Goal: Task Accomplishment & Management: Complete application form

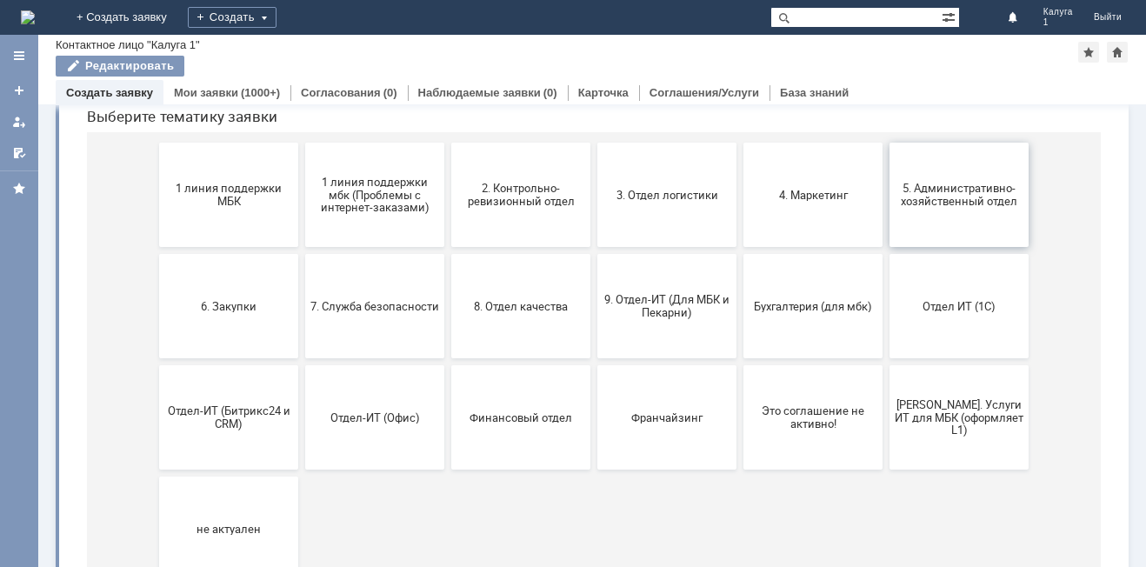
scroll to position [166, 0]
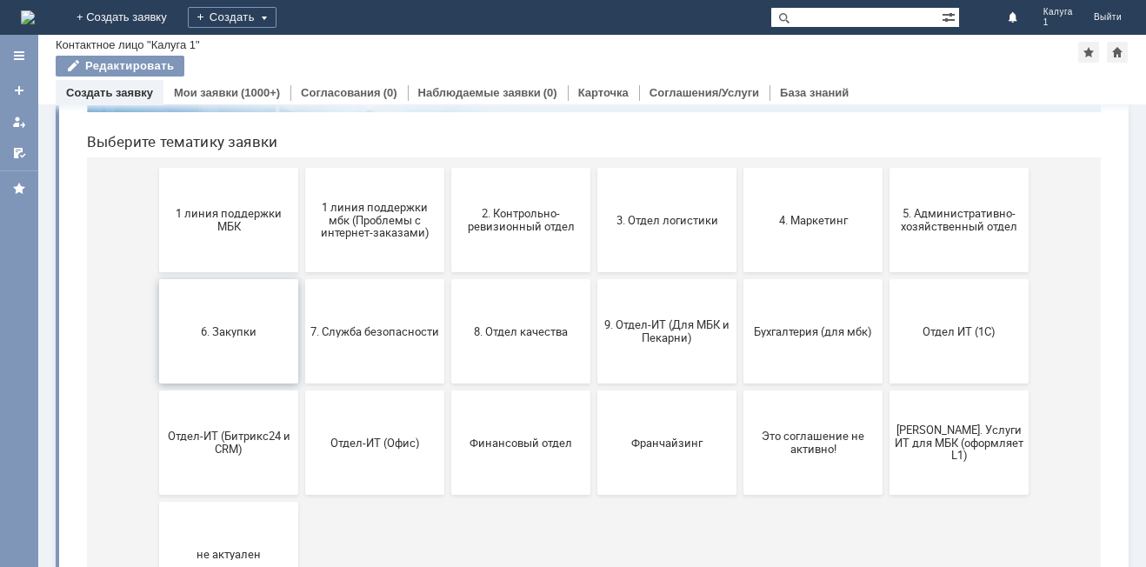
click at [259, 332] on span "6. Закупки" at bounding box center [228, 330] width 129 height 13
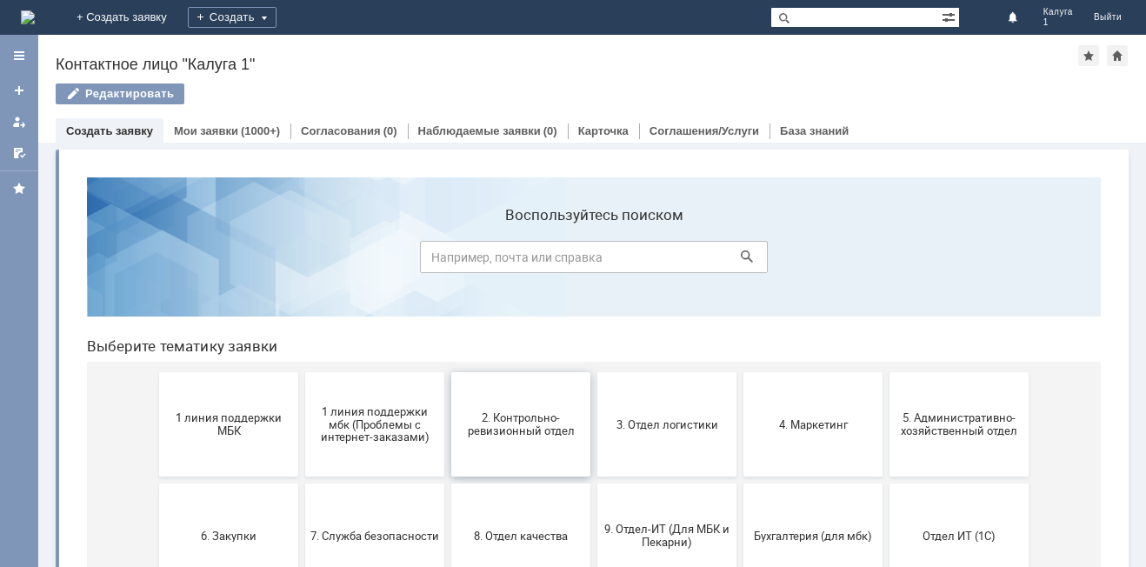
click at [489, 441] on button "2. Контрольно-ревизионный отдел" at bounding box center [520, 424] width 139 height 104
click at [502, 435] on span "2. Контрольно-ревизионный отдел" at bounding box center [520, 424] width 129 height 26
click at [677, 436] on button "3. Отдел логистики" at bounding box center [666, 424] width 139 height 104
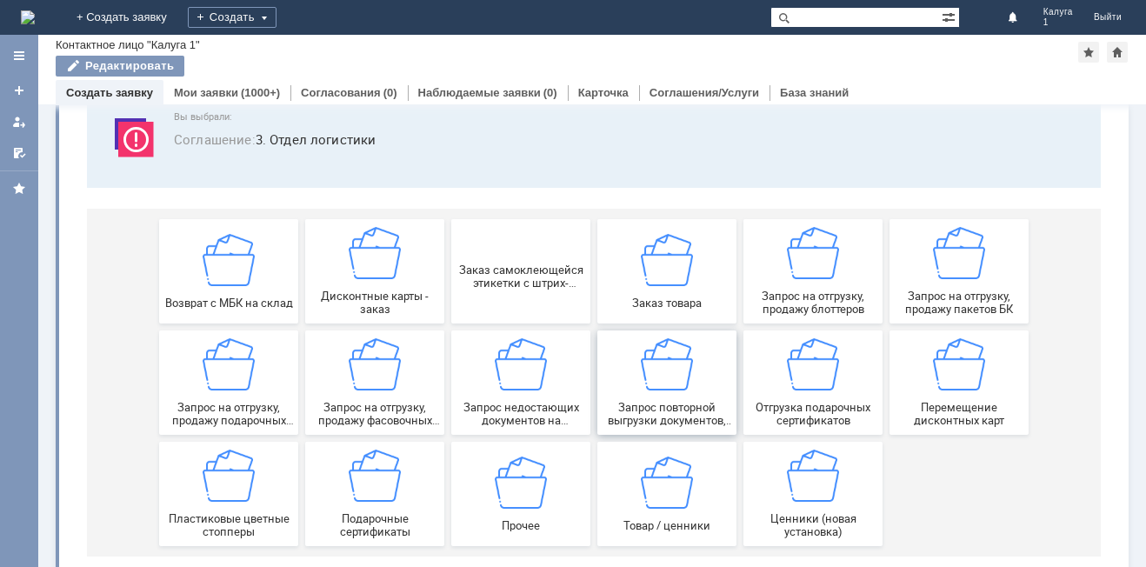
scroll to position [144, 0]
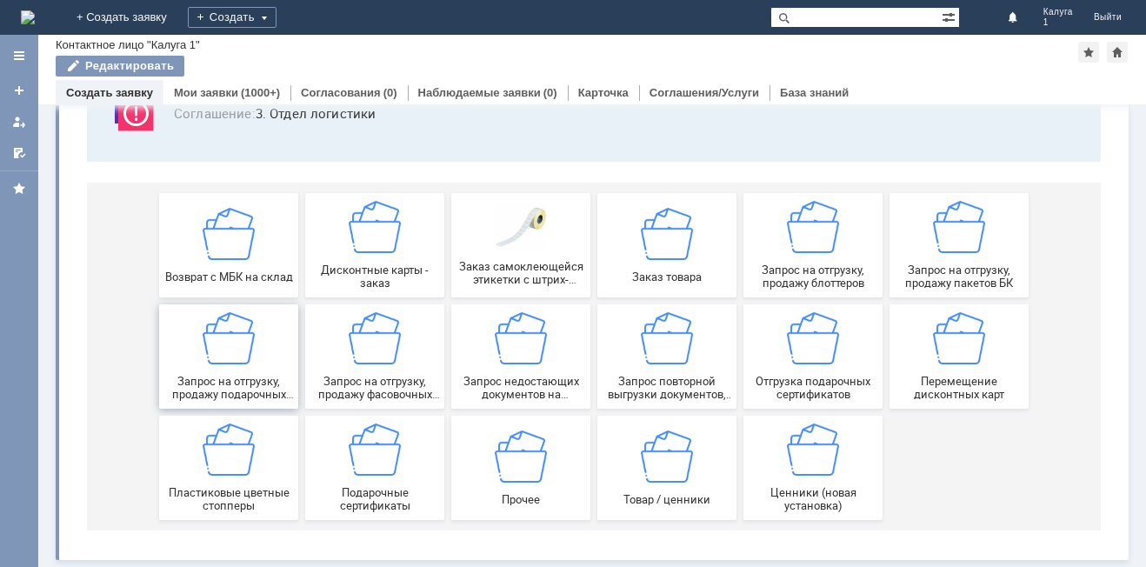
click at [247, 384] on span "Запрос на отгрузку, продажу подарочных пакетов" at bounding box center [228, 388] width 129 height 26
click at [915, 251] on div "Запрос на отгрузку, продажу пакетов БК" at bounding box center [959, 245] width 129 height 89
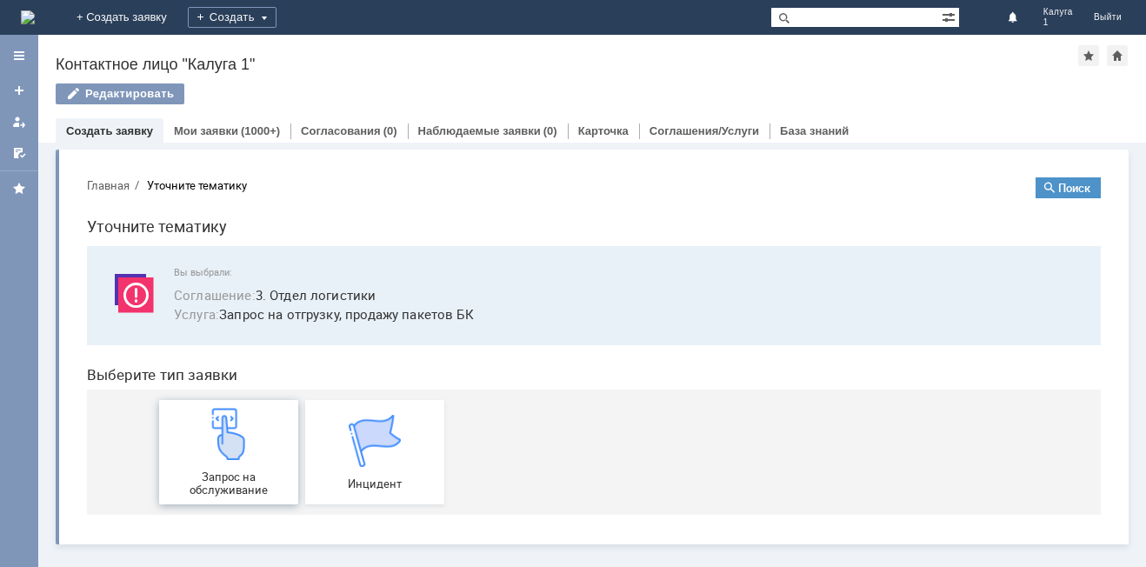
click at [215, 459] on img at bounding box center [229, 434] width 52 height 52
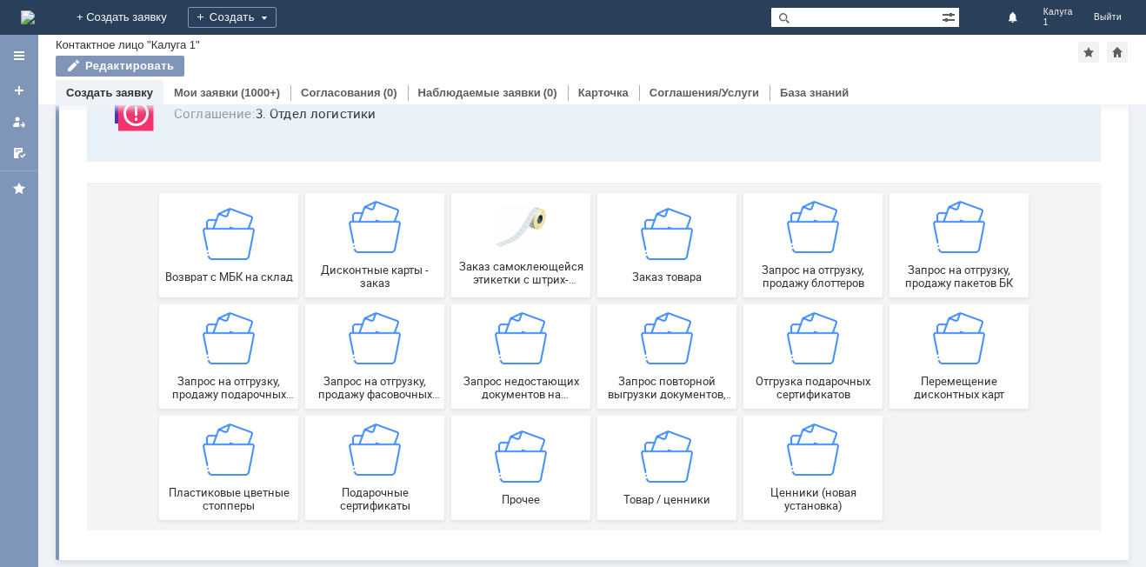
scroll to position [144, 0]
click at [539, 458] on img at bounding box center [521, 455] width 52 height 52
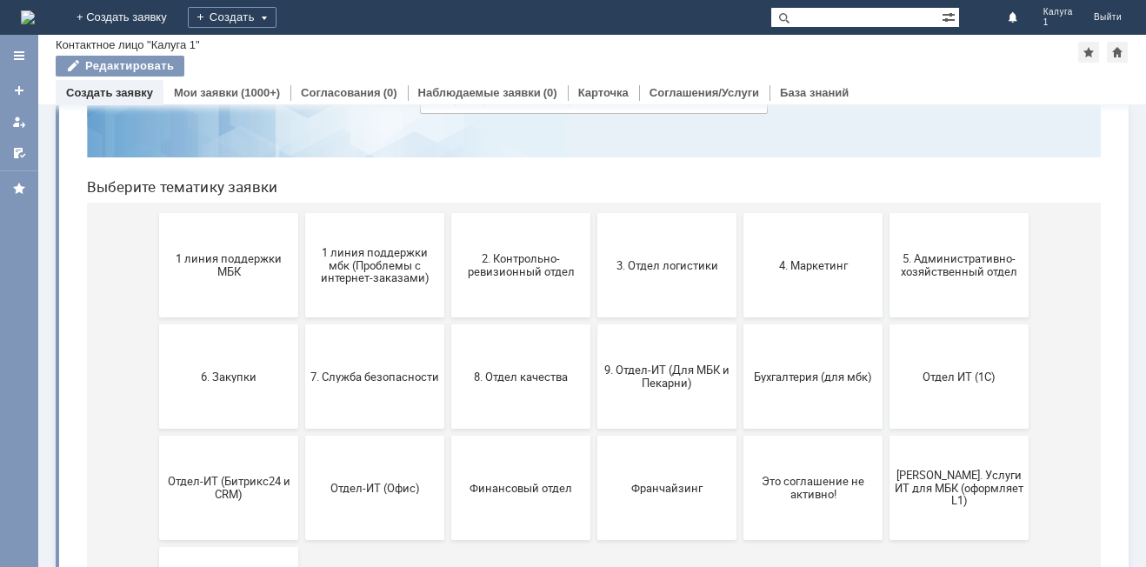
scroll to position [174, 0]
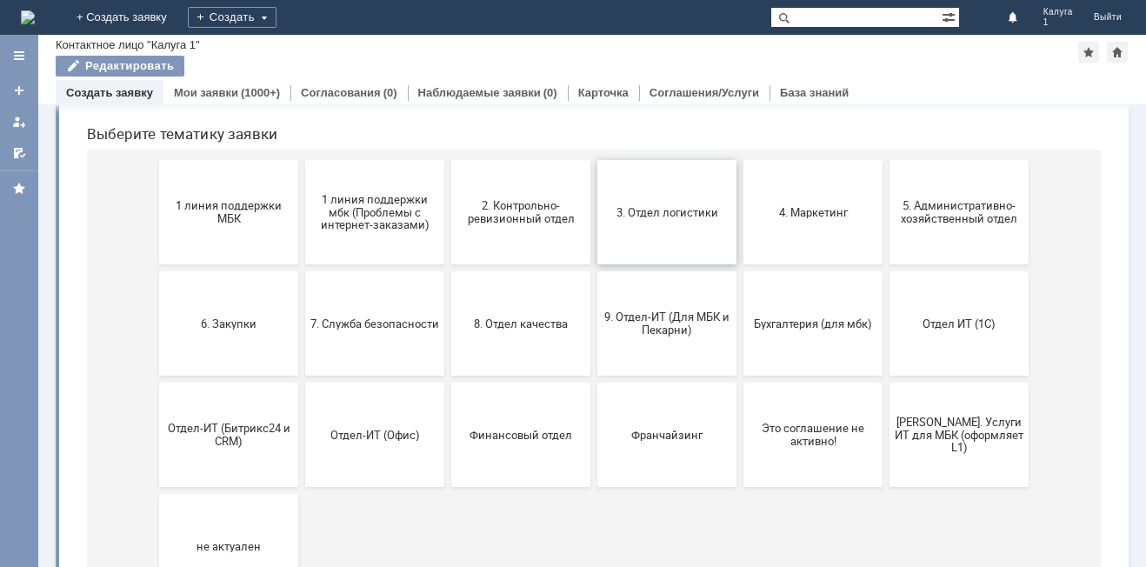
click at [642, 199] on button "3. Отдел логистики" at bounding box center [666, 212] width 139 height 104
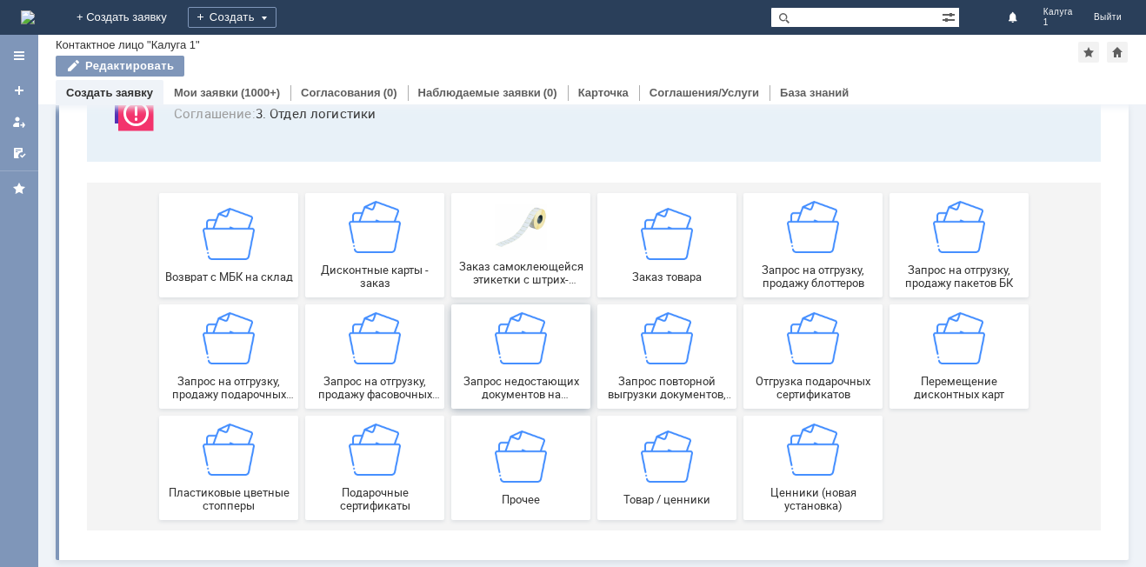
scroll to position [144, 0]
click at [796, 234] on img at bounding box center [813, 227] width 52 height 52
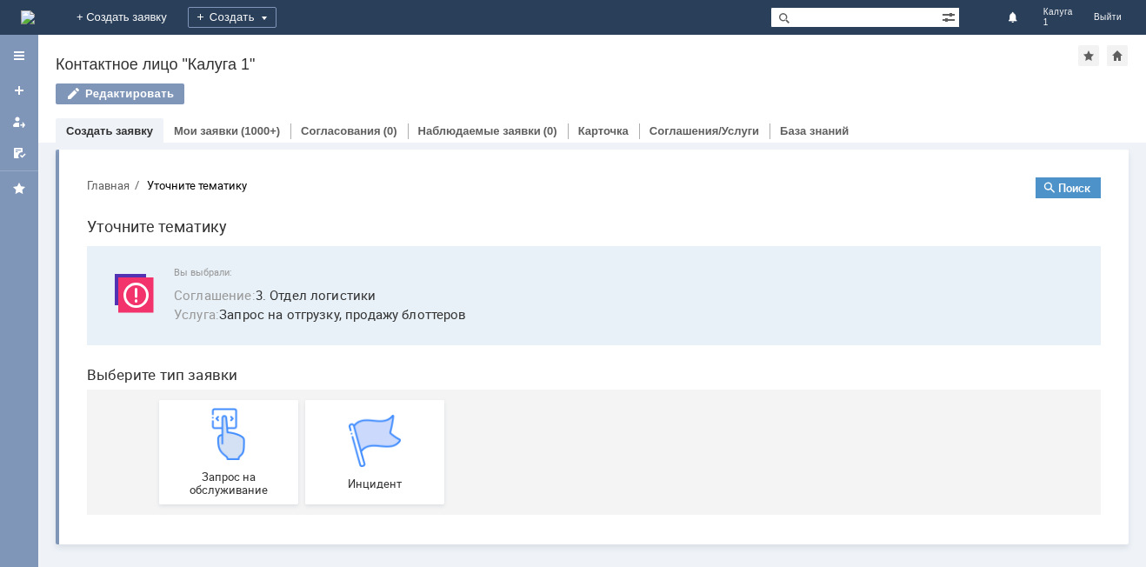
scroll to position [0, 0]
click at [242, 439] on img at bounding box center [229, 434] width 52 height 52
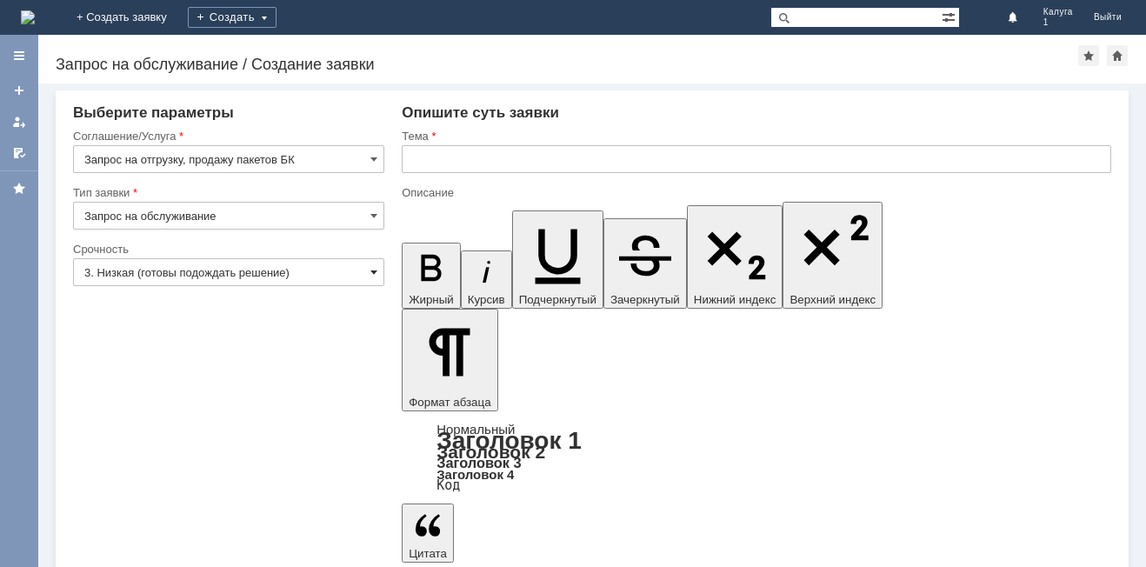
click at [375, 273] on span at bounding box center [373, 272] width 7 height 14
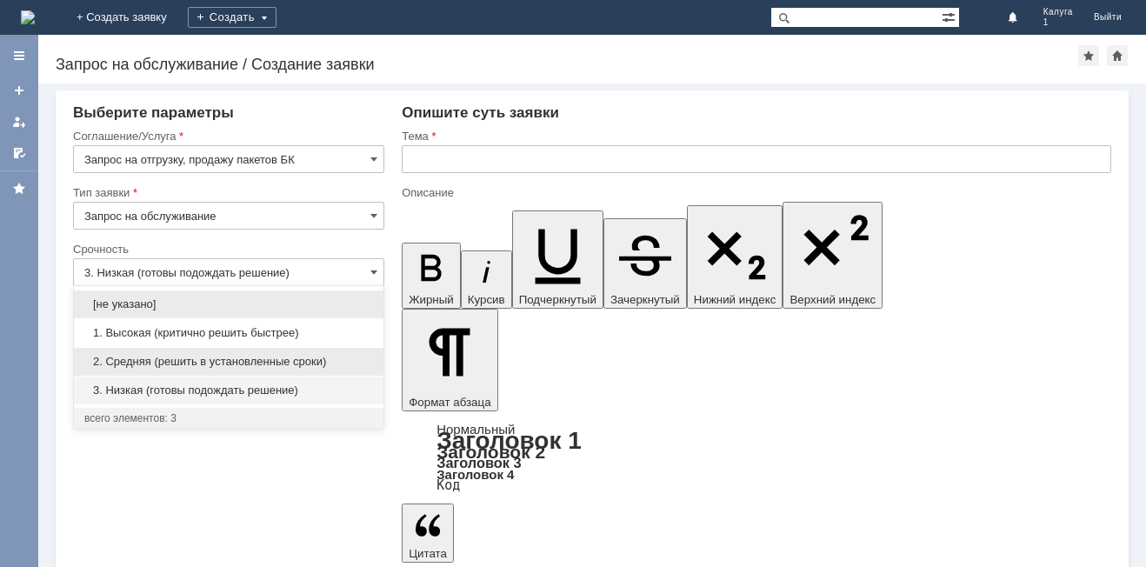
click at [343, 356] on span "2. Средняя (решить в установленные сроки)" at bounding box center [228, 362] width 289 height 14
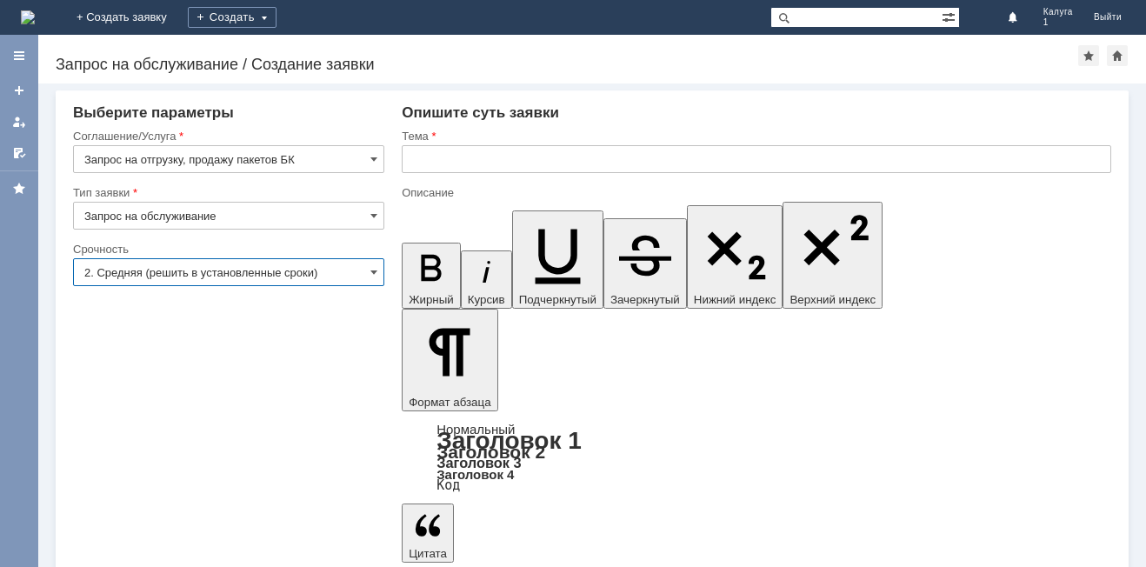
type input "2. Средняя (решить в установленные сроки)"
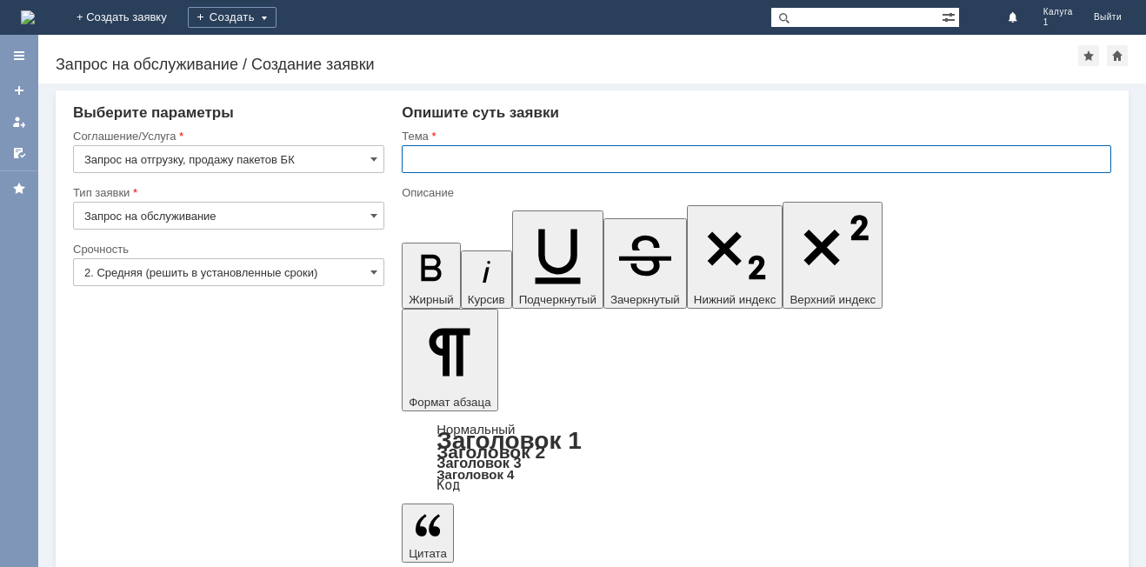
click at [436, 162] on input "text" at bounding box center [756, 159] width 709 height 28
type input "Заказ пакетов"
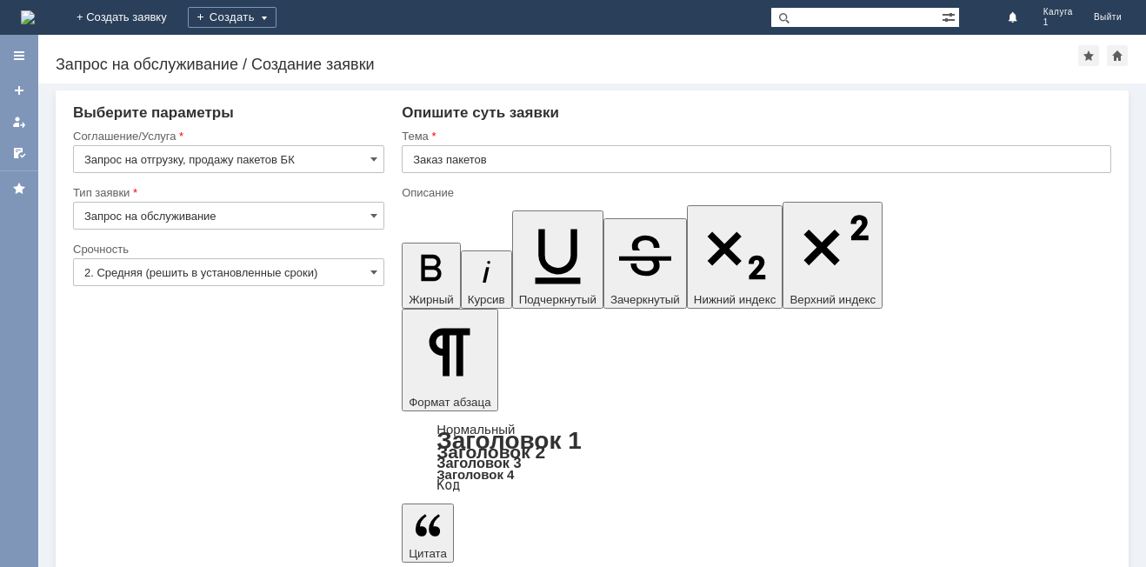
click at [365, 271] on input "3. Низкая (готовы подождать решение)" at bounding box center [228, 272] width 311 height 28
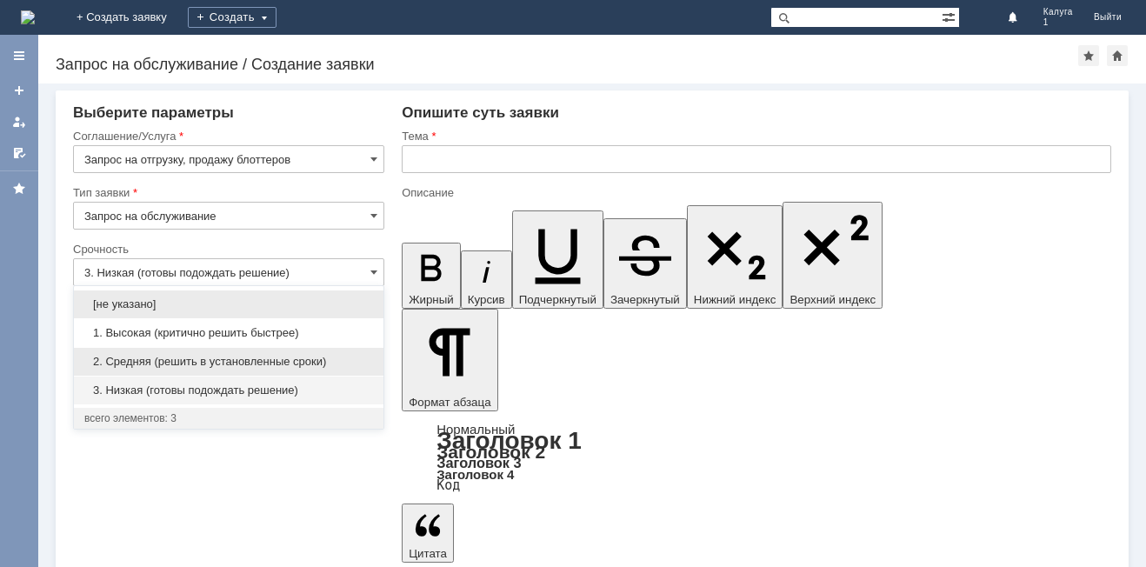
click at [332, 359] on span "2. Средняя (решить в установленные сроки)" at bounding box center [228, 362] width 289 height 14
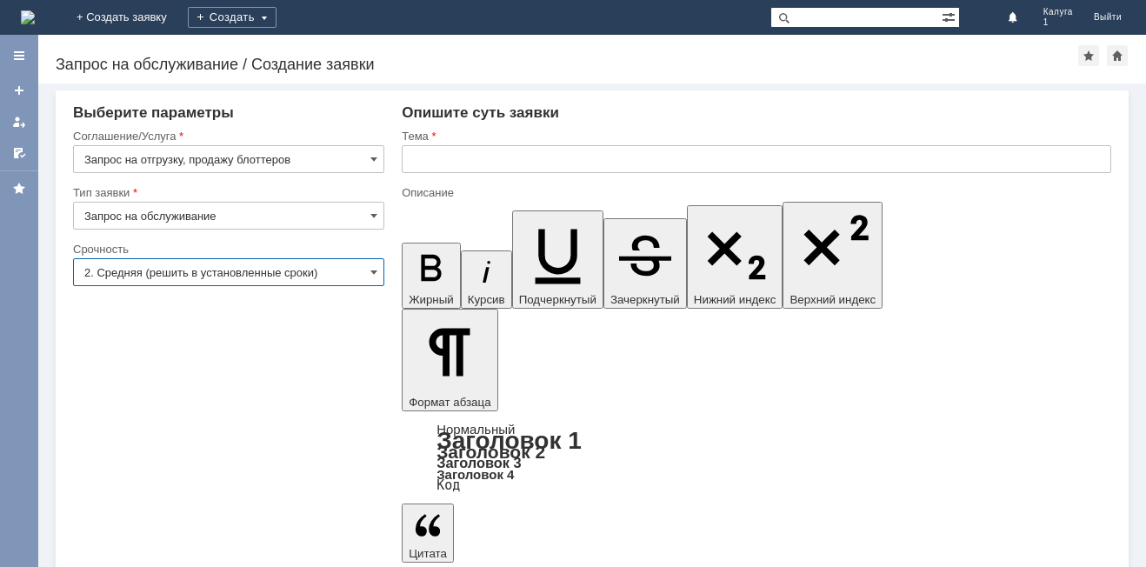
type input "2. Средняя (решить в установленные сроки)"
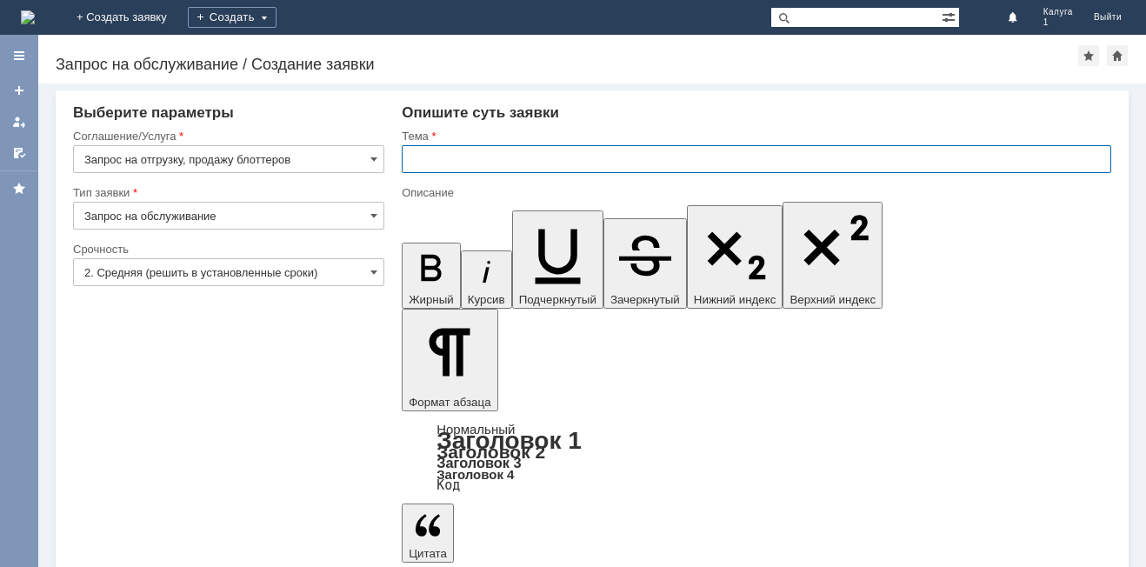
click at [435, 147] on input "text" at bounding box center [756, 159] width 709 height 28
type input "Заказ блотеров"
click at [472, 161] on input "Заказ блотеров" at bounding box center [756, 159] width 709 height 28
click at [543, 156] on input "Заказ блотеров" at bounding box center [756, 159] width 709 height 28
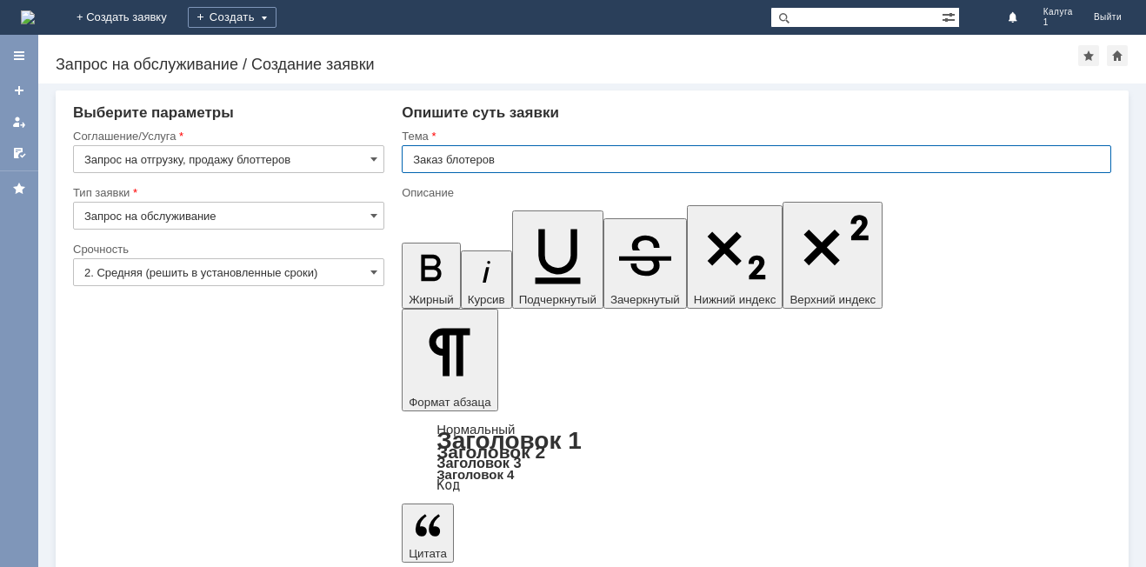
click at [471, 162] on input "Заказ блотеров" at bounding box center [756, 159] width 709 height 28
type input "Заказ блоттеров"
